Goal: Go to known website: Access a specific website the user already knows

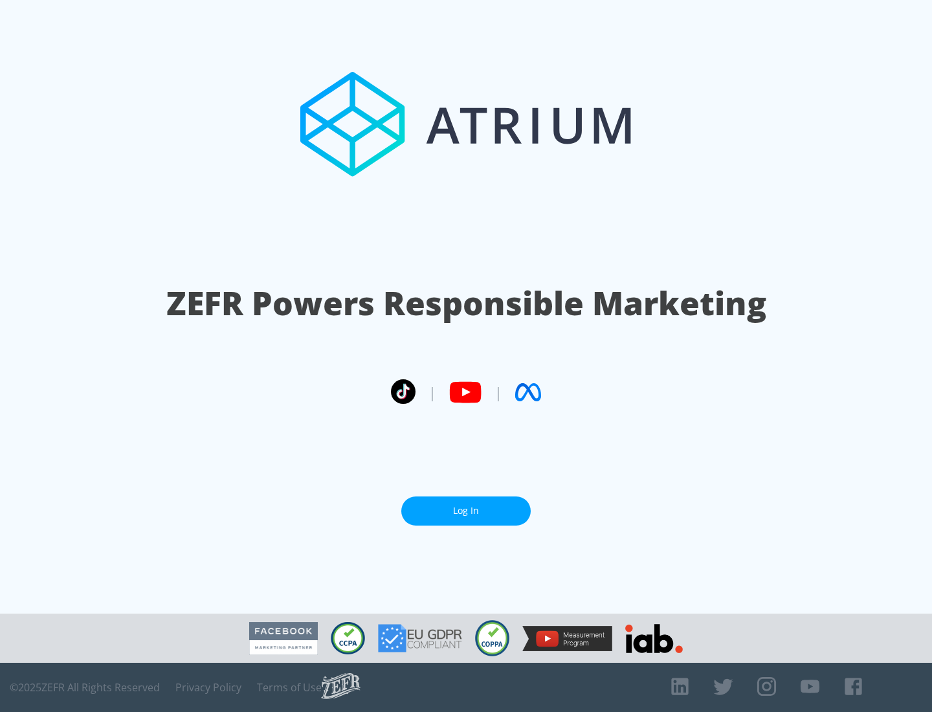
click at [466, 511] on link "Log In" at bounding box center [465, 511] width 129 height 29
